Goal: Task Accomplishment & Management: Use online tool/utility

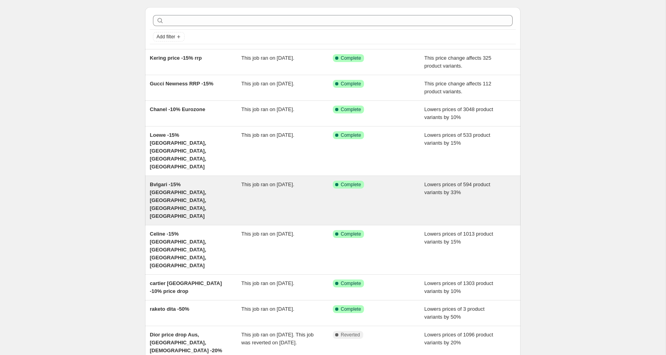
scroll to position [24, 0]
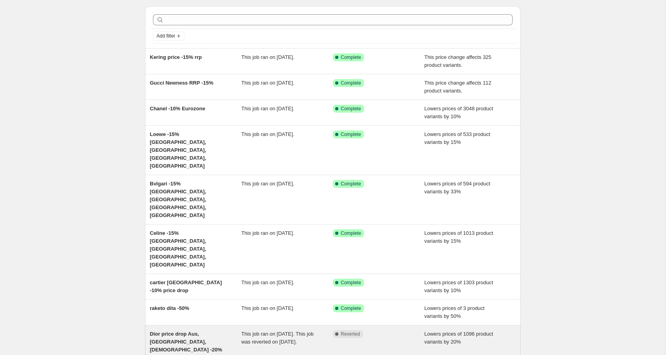
click at [205, 331] on span "Dior price drop Aus, [GEOGRAPHIC_DATA], [DEMOGRAPHIC_DATA] -20%" at bounding box center [186, 342] width 72 height 22
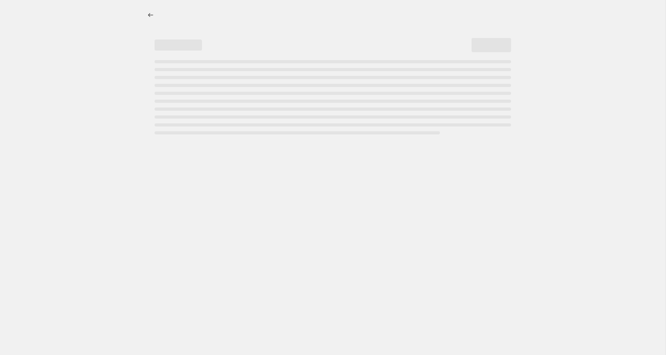
select select "percentage"
select select "vendor"
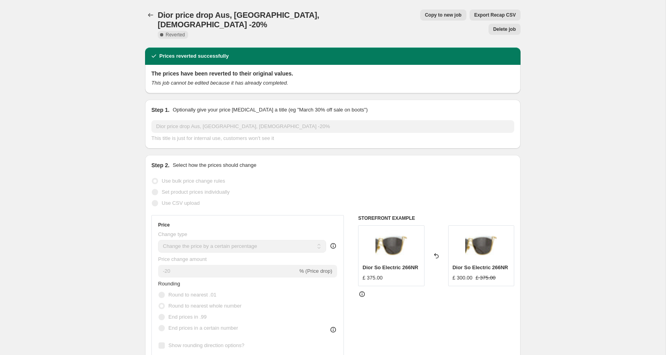
click at [425, 16] on span "Copy to new job" at bounding box center [443, 15] width 37 height 6
select select "percentage"
select select "vendor"
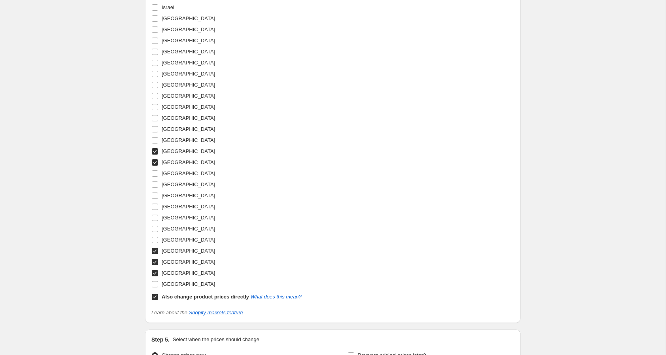
scroll to position [1100, 0]
click at [156, 256] on input "[GEOGRAPHIC_DATA]" at bounding box center [155, 259] width 6 height 6
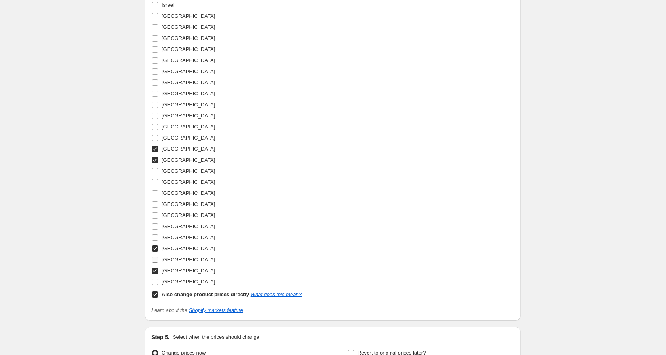
checkbox input "false"
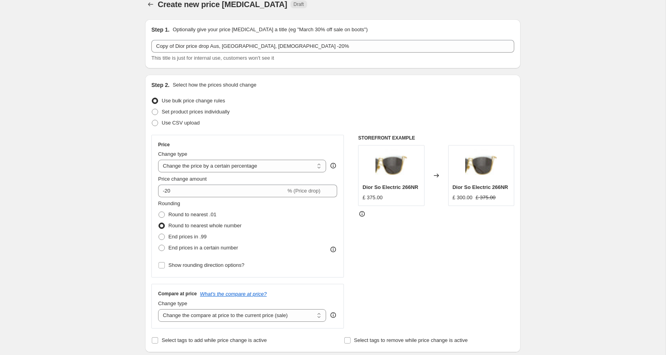
scroll to position [0, 0]
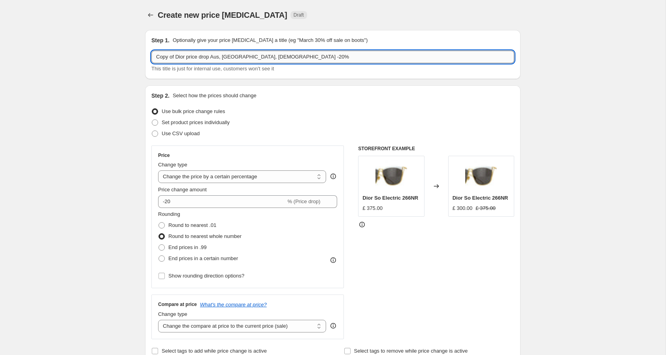
click at [232, 58] on input "Copy of Dior price drop Aus, [GEOGRAPHIC_DATA], [DEMOGRAPHIC_DATA] -20%" at bounding box center [332, 57] width 363 height 13
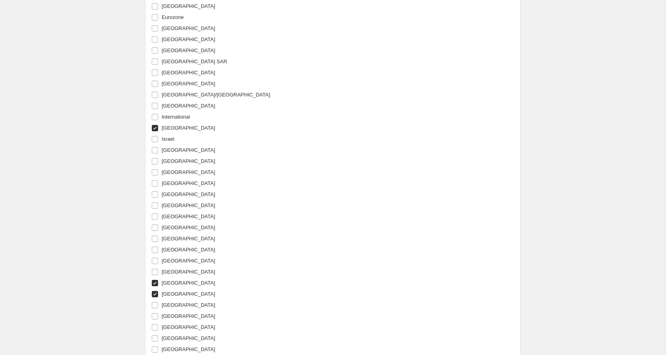
scroll to position [1186, 0]
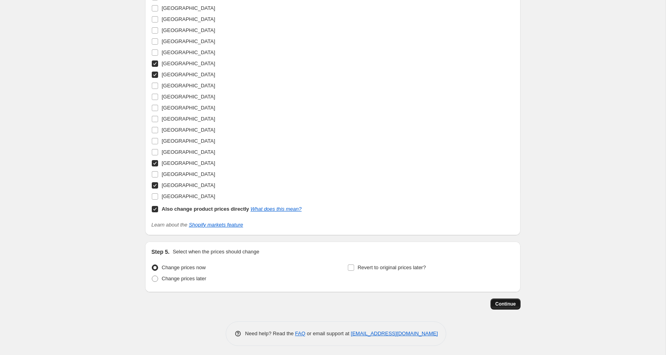
type input "Copy of Dior price drop Aus, [GEOGRAPHIC_DATA] -20%"
click at [508, 301] on span "Continue" at bounding box center [505, 304] width 21 height 6
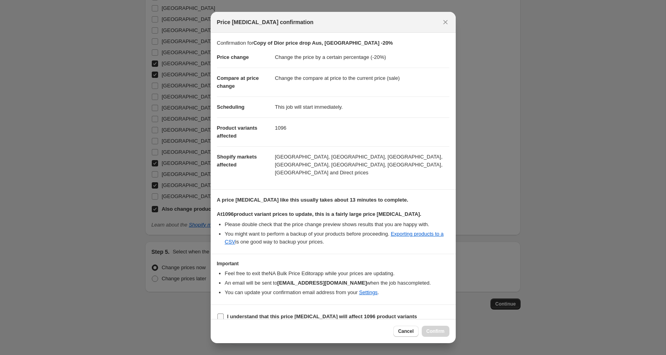
click at [275, 313] on b "I understand that this price [MEDICAL_DATA] will affect 1096 product variants" at bounding box center [322, 316] width 190 height 6
click at [224, 313] on input "I understand that this price [MEDICAL_DATA] will affect 1096 product variants" at bounding box center [220, 316] width 6 height 6
checkbox input "true"
click at [430, 333] on span "Confirm" at bounding box center [435, 331] width 18 height 6
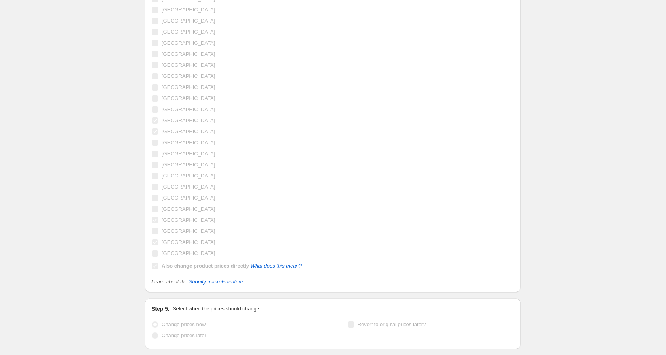
scroll to position [1206, 0]
